Goal: Information Seeking & Learning: Learn about a topic

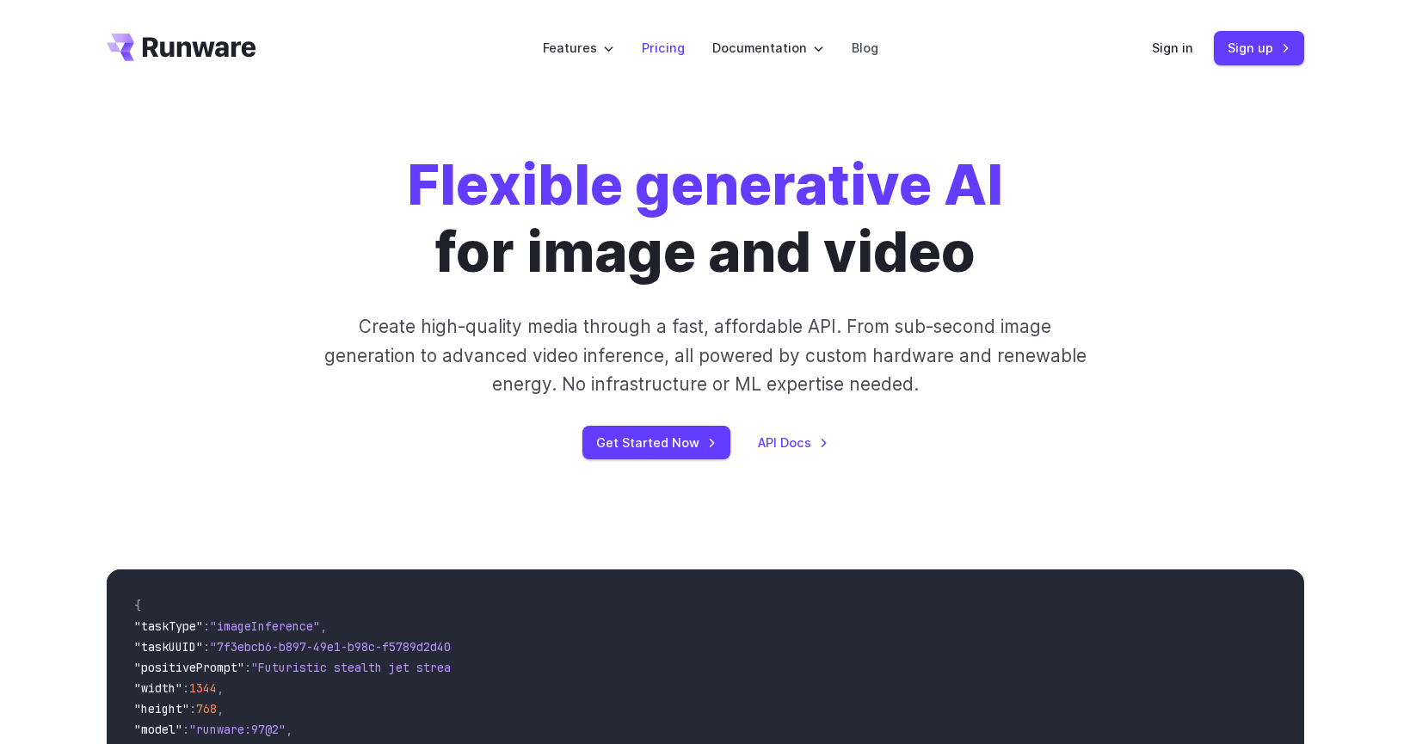
click at [667, 58] on link "Pricing" at bounding box center [663, 48] width 43 height 20
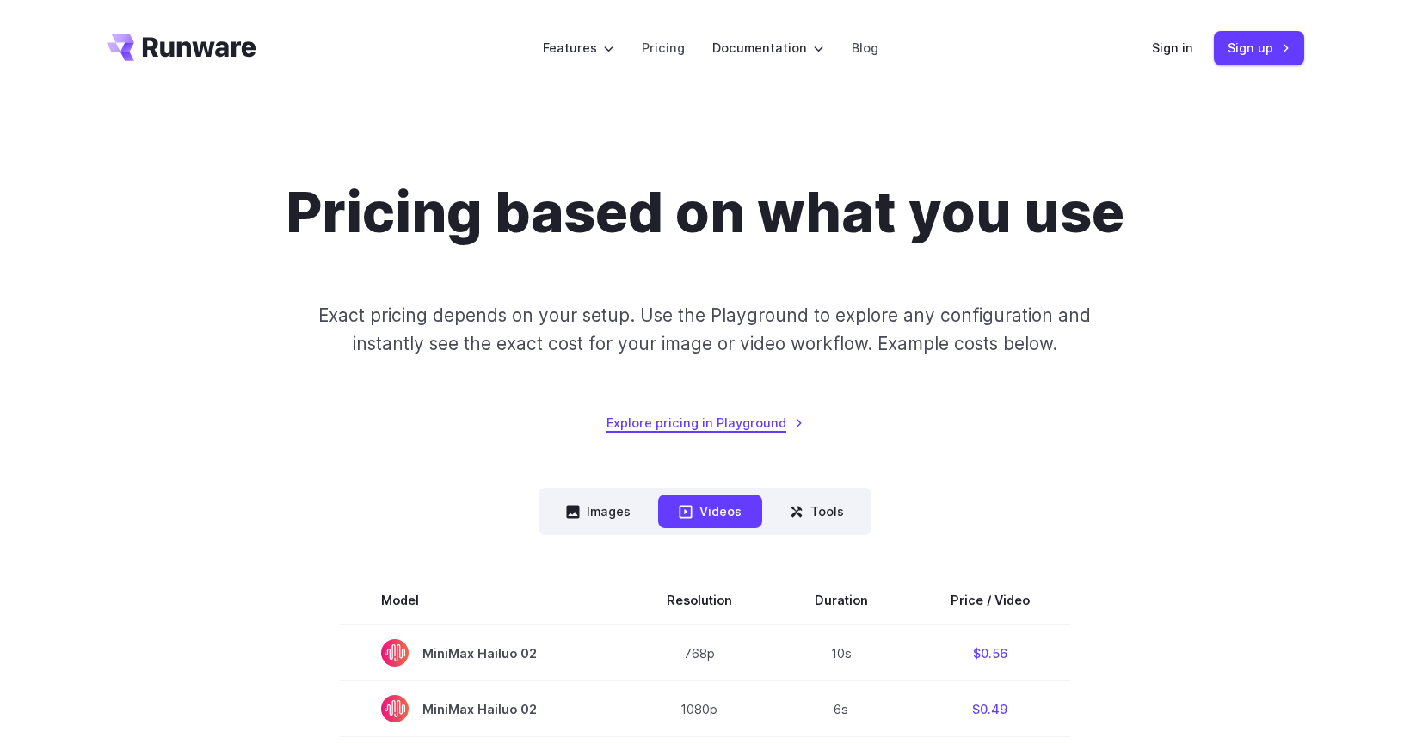
click at [680, 424] on link "Explore pricing in Playground" at bounding box center [704, 423] width 197 height 20
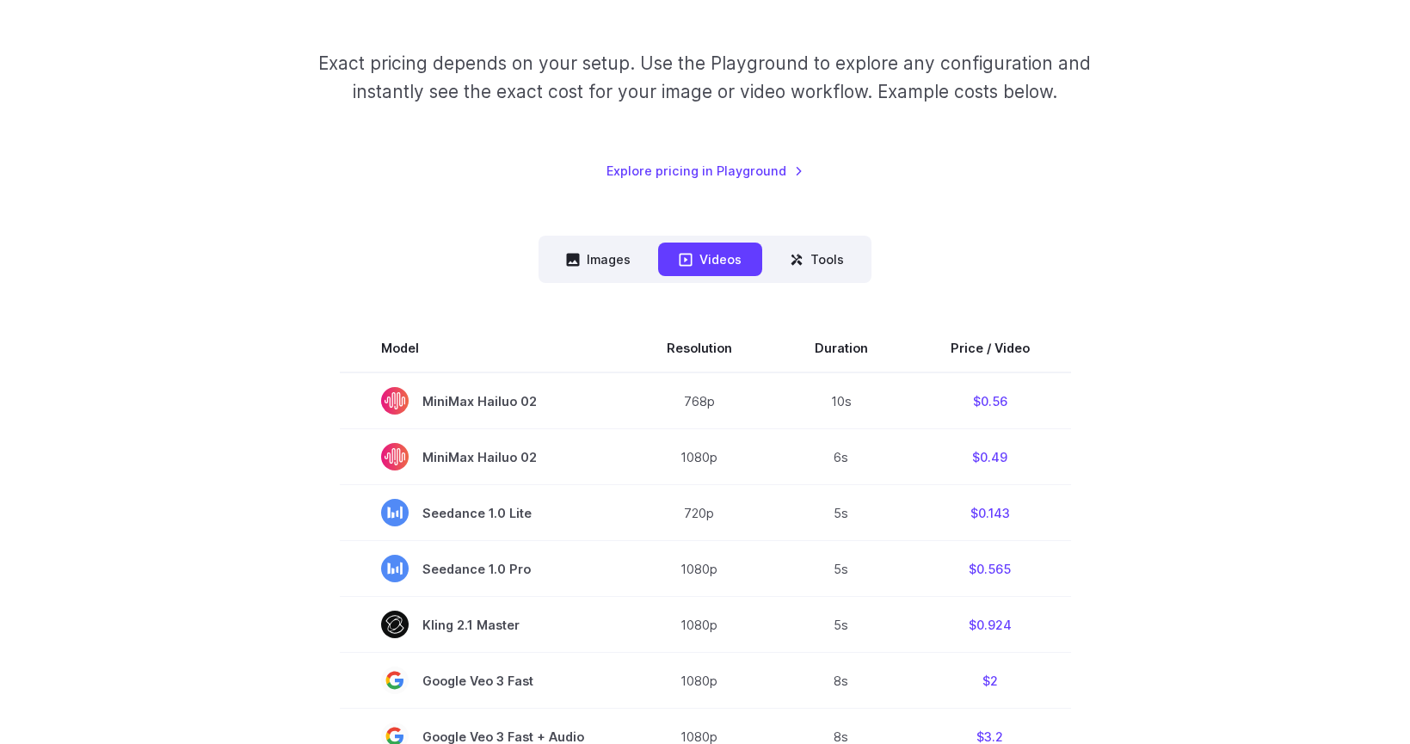
scroll to position [258, 0]
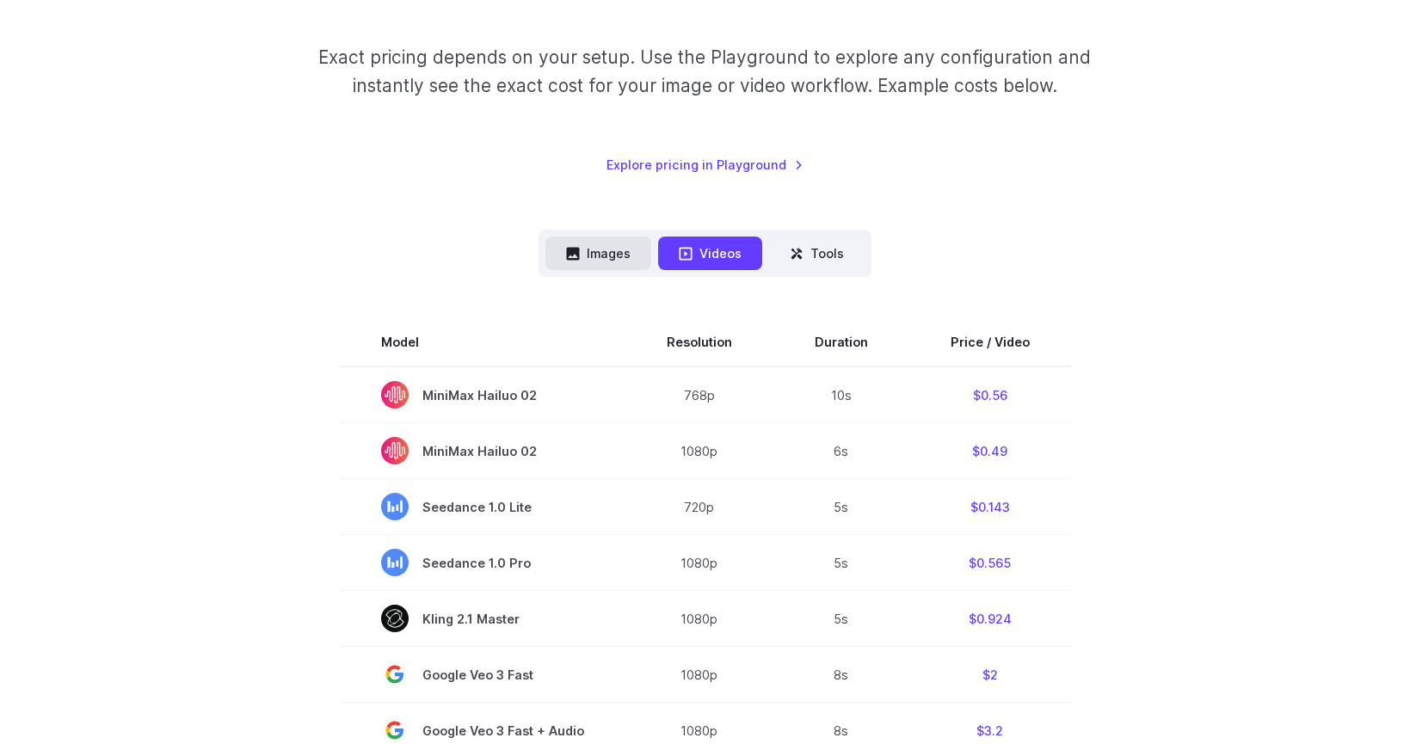
click at [626, 251] on button "Images" at bounding box center [598, 254] width 106 height 34
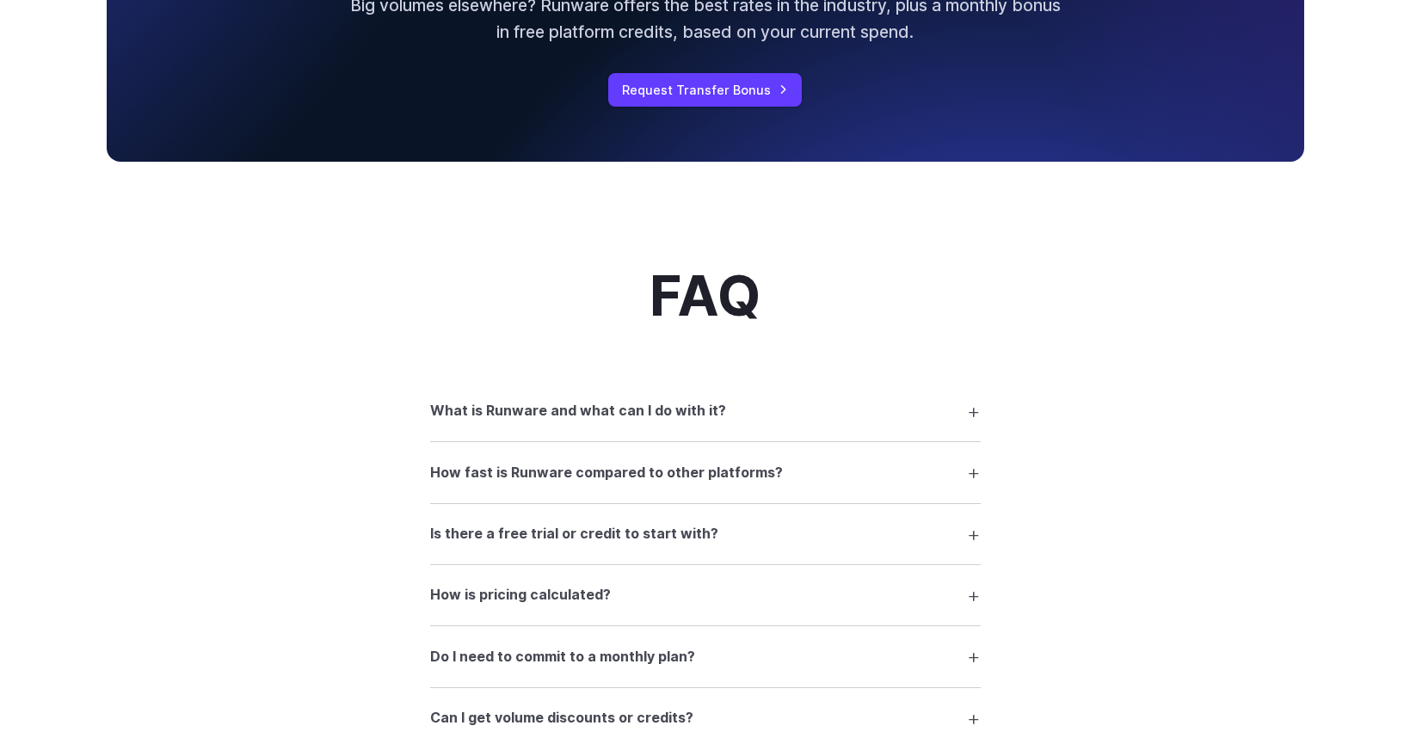
scroll to position [1806, 0]
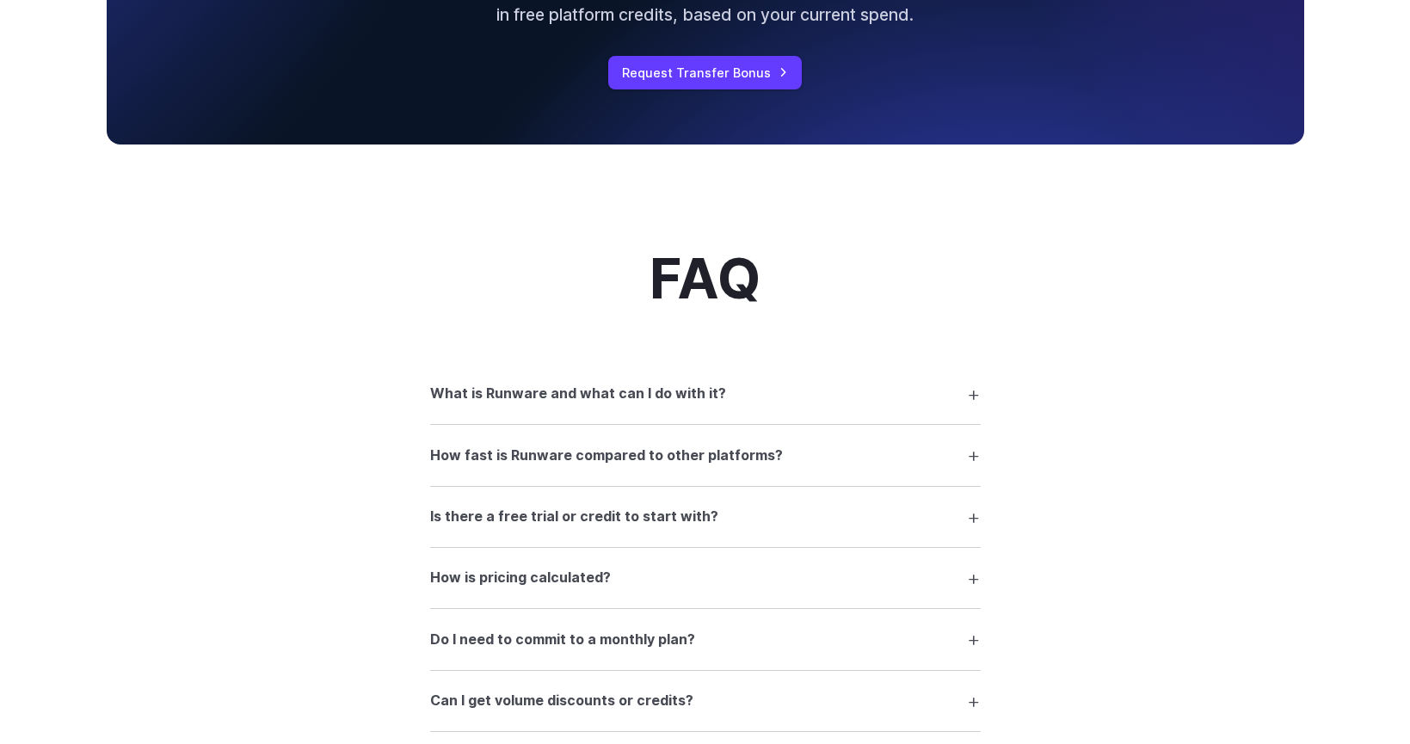
click at [950, 401] on summary "What is Runware and what can I do with it?" at bounding box center [705, 394] width 551 height 33
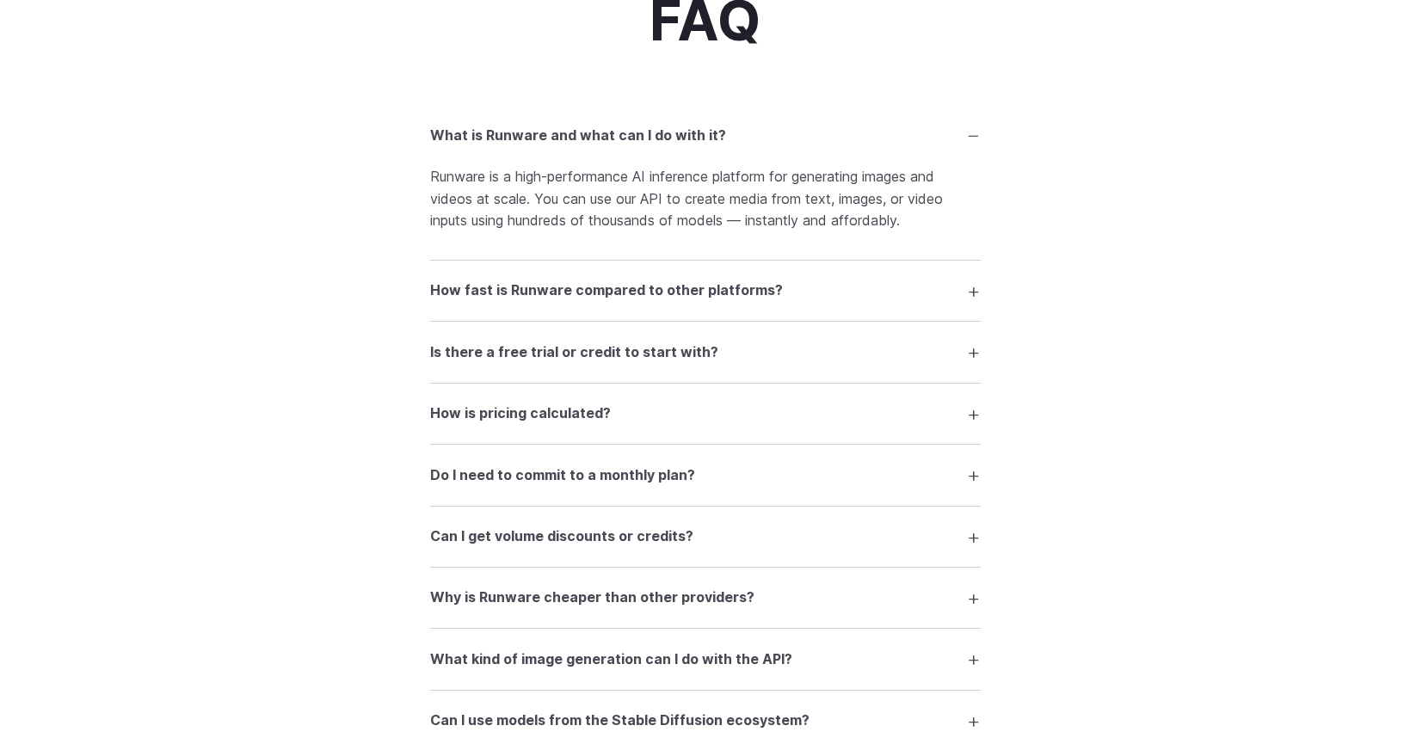
scroll to position [2236, 0]
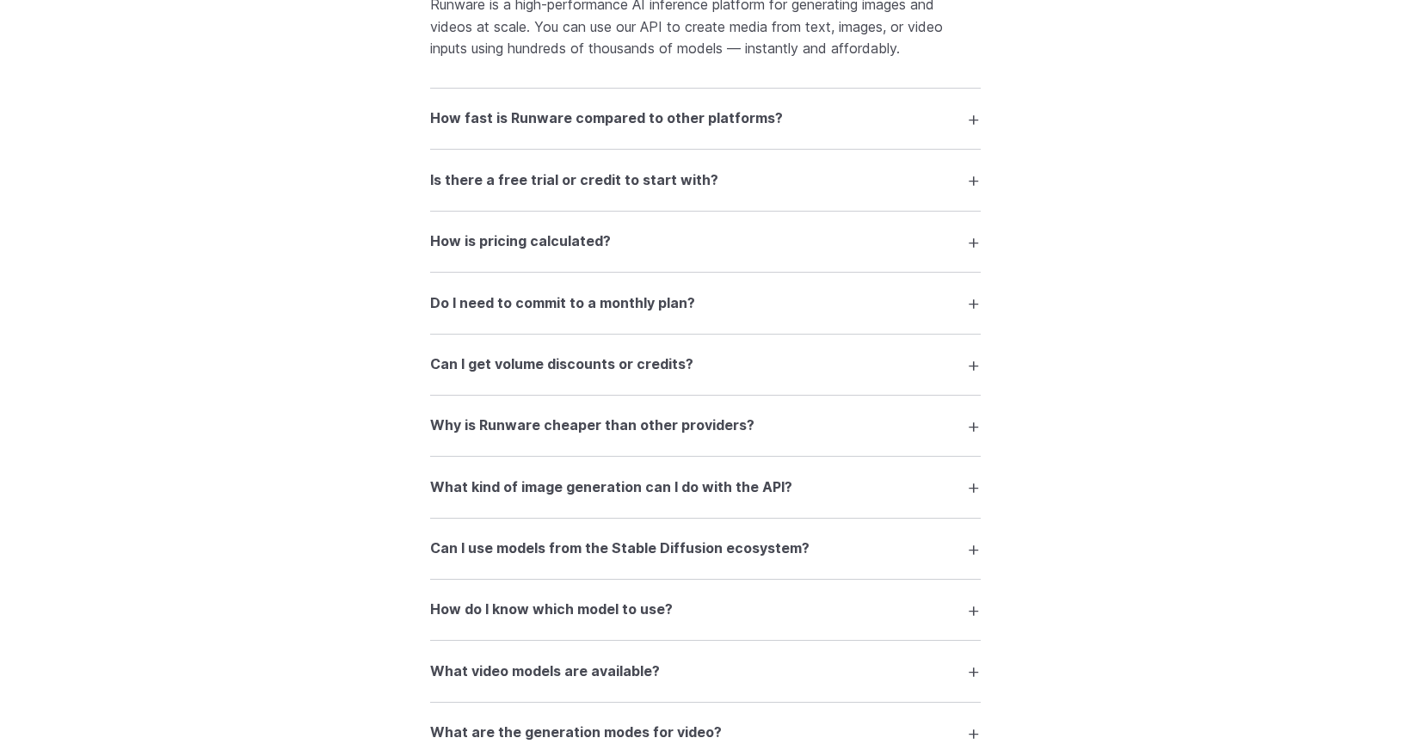
click at [915, 200] on details "Is there a free trial or credit to start with? Yes — you can generate around 10…" at bounding box center [705, 180] width 551 height 61
click at [926, 177] on summary "Is there a free trial or credit to start with?" at bounding box center [705, 179] width 551 height 33
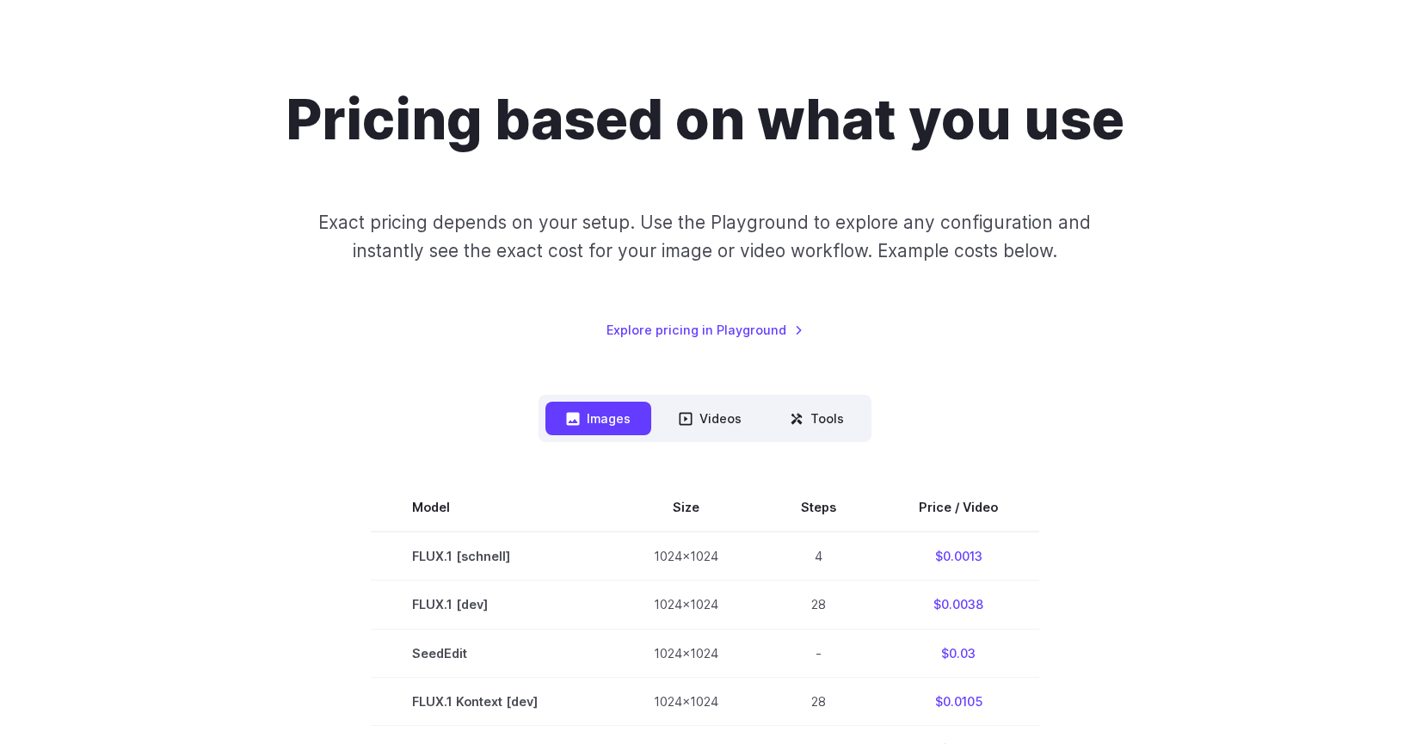
scroll to position [0, 0]
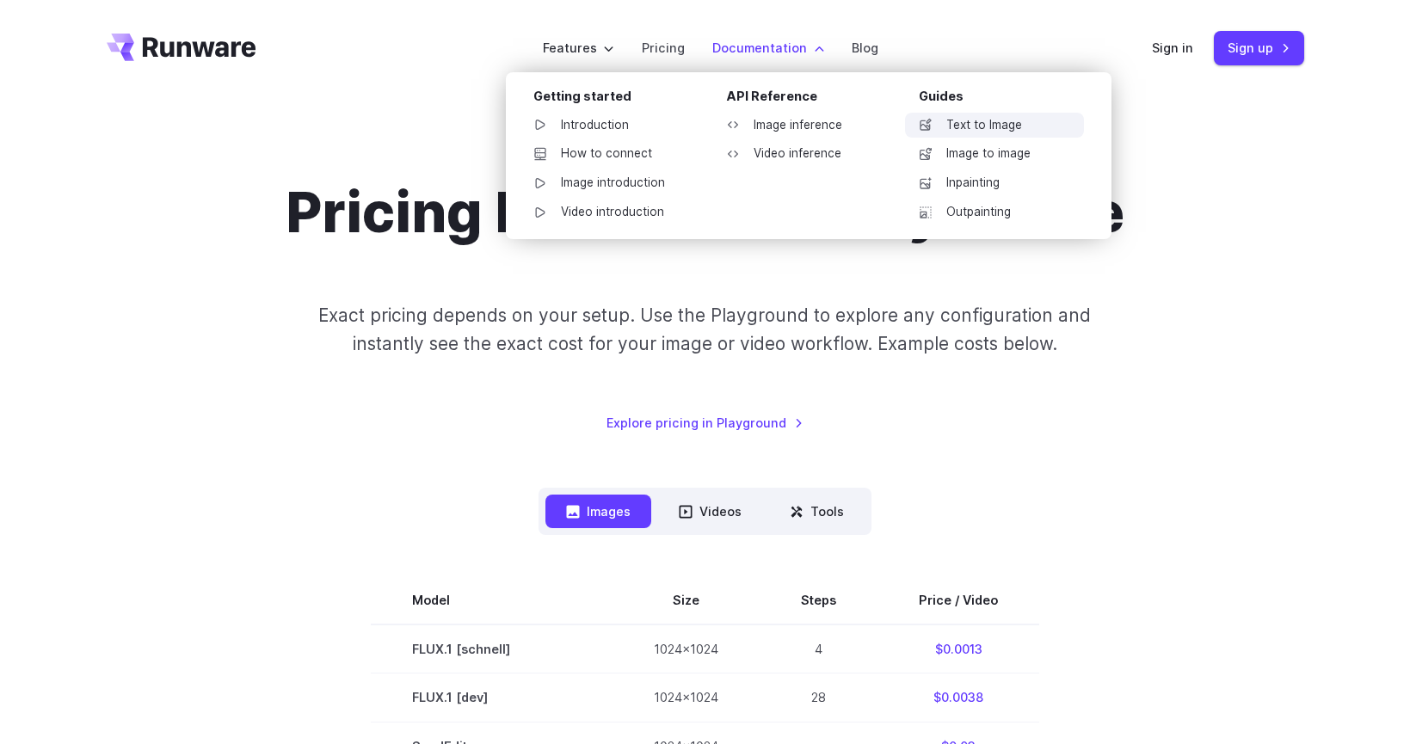
click at [960, 122] on link "Text to Image" at bounding box center [994, 126] width 179 height 26
